Goal: Navigation & Orientation: Find specific page/section

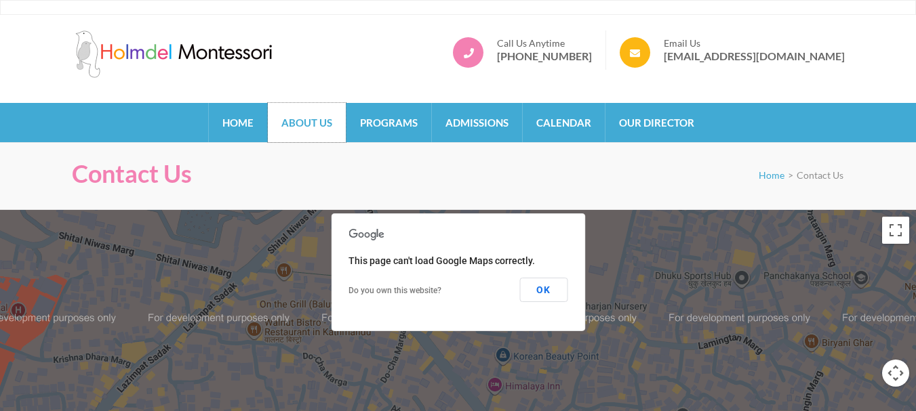
click at [320, 122] on link "About Us" at bounding box center [307, 122] width 78 height 39
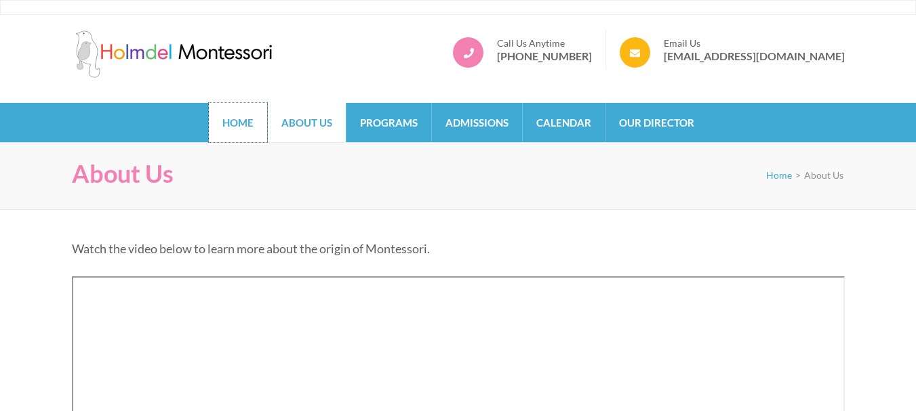
click at [243, 118] on link "Home" at bounding box center [238, 122] width 58 height 39
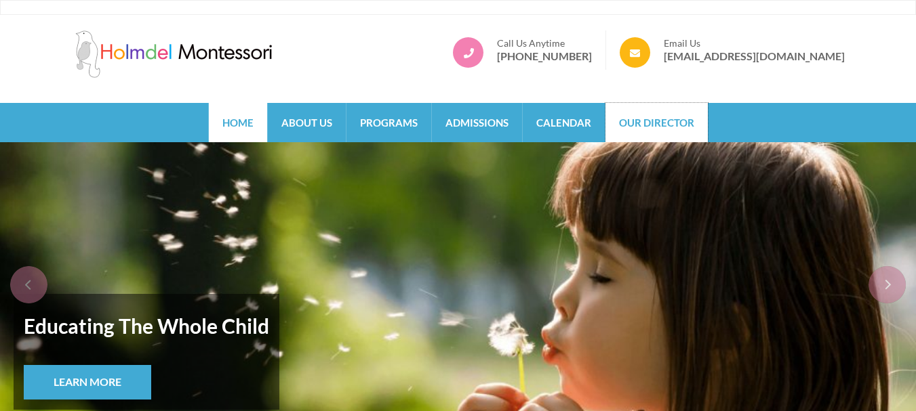
click at [668, 121] on link "Our Director" at bounding box center [656, 122] width 102 height 39
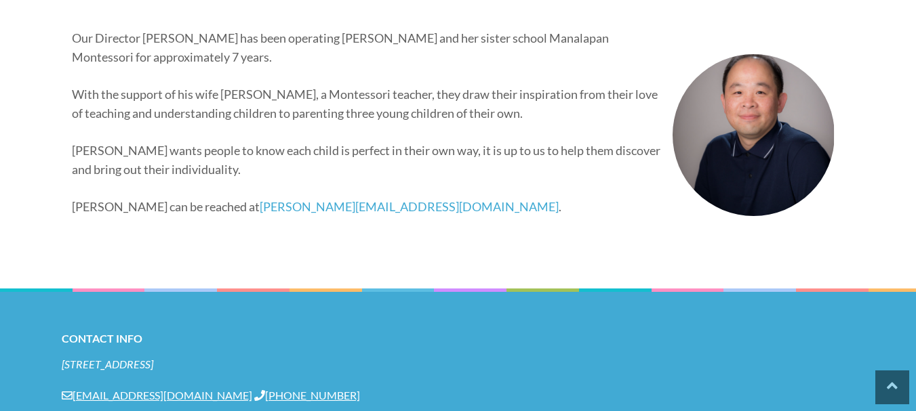
scroll to position [136, 0]
